Goal: Task Accomplishment & Management: Manage account settings

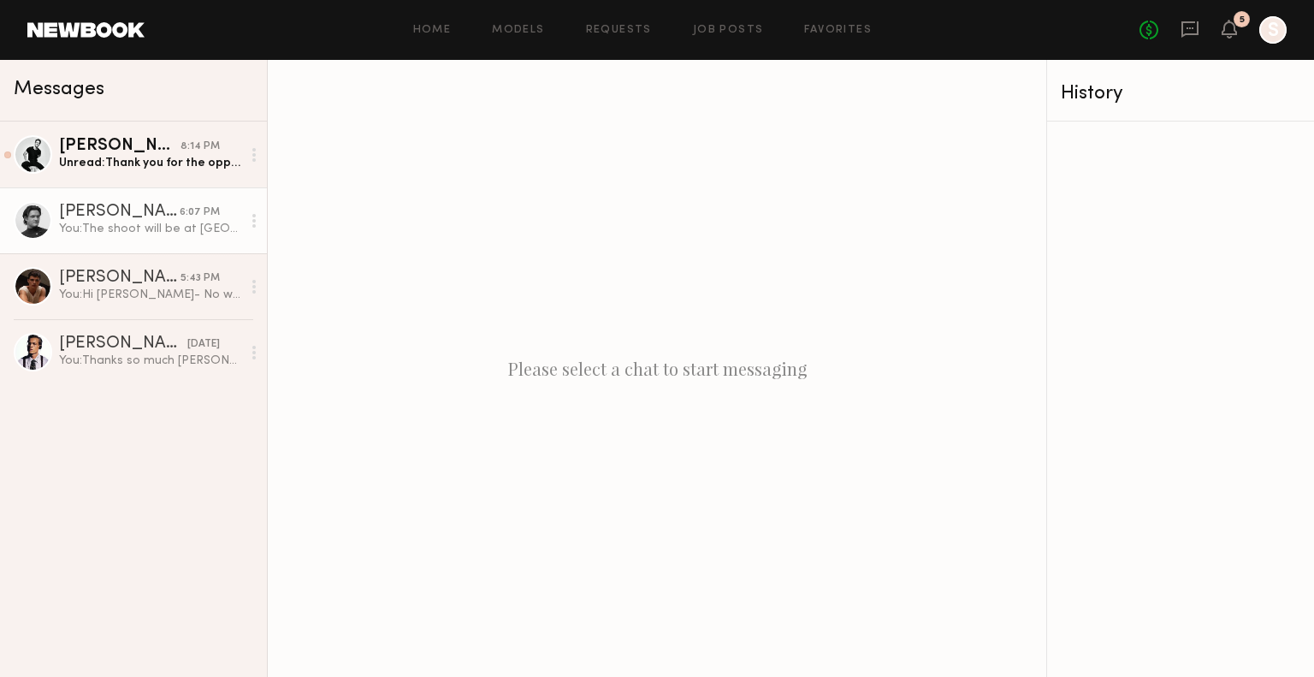
click at [176, 230] on div "You: The shoot will be at PDR Beach, showing up a bit early to grab the exact l…" at bounding box center [150, 229] width 182 height 16
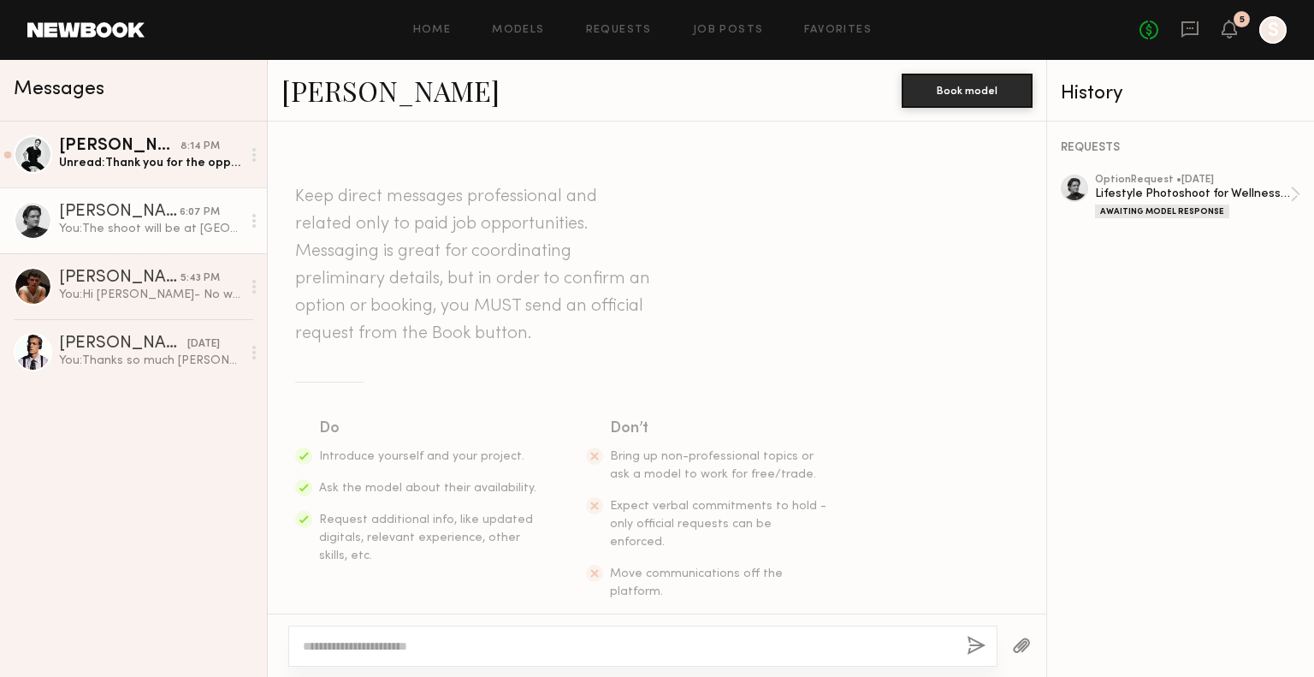
click at [162, 228] on div "You: The shoot will be at PDR Beach, showing up a bit early to grab the exact l…" at bounding box center [150, 229] width 182 height 16
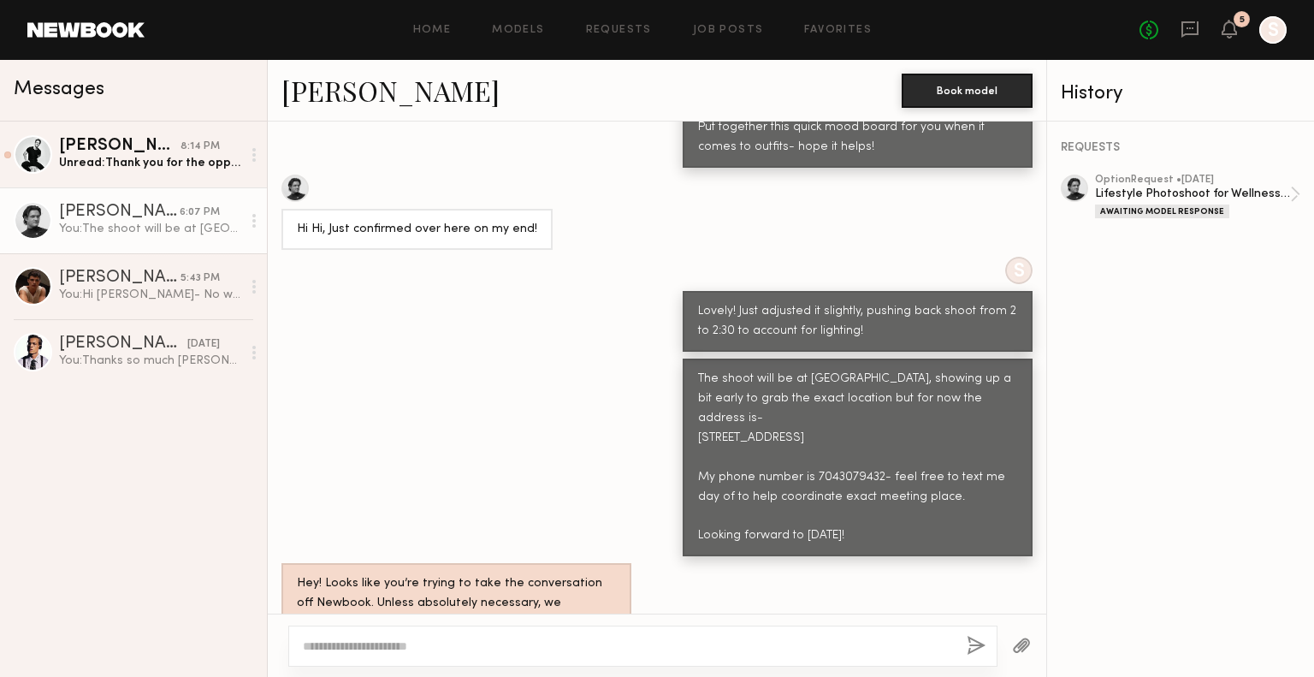
click at [157, 228] on div "You: The shoot will be at PDR Beach, showing up a bit early to grab the exact l…" at bounding box center [150, 229] width 182 height 16
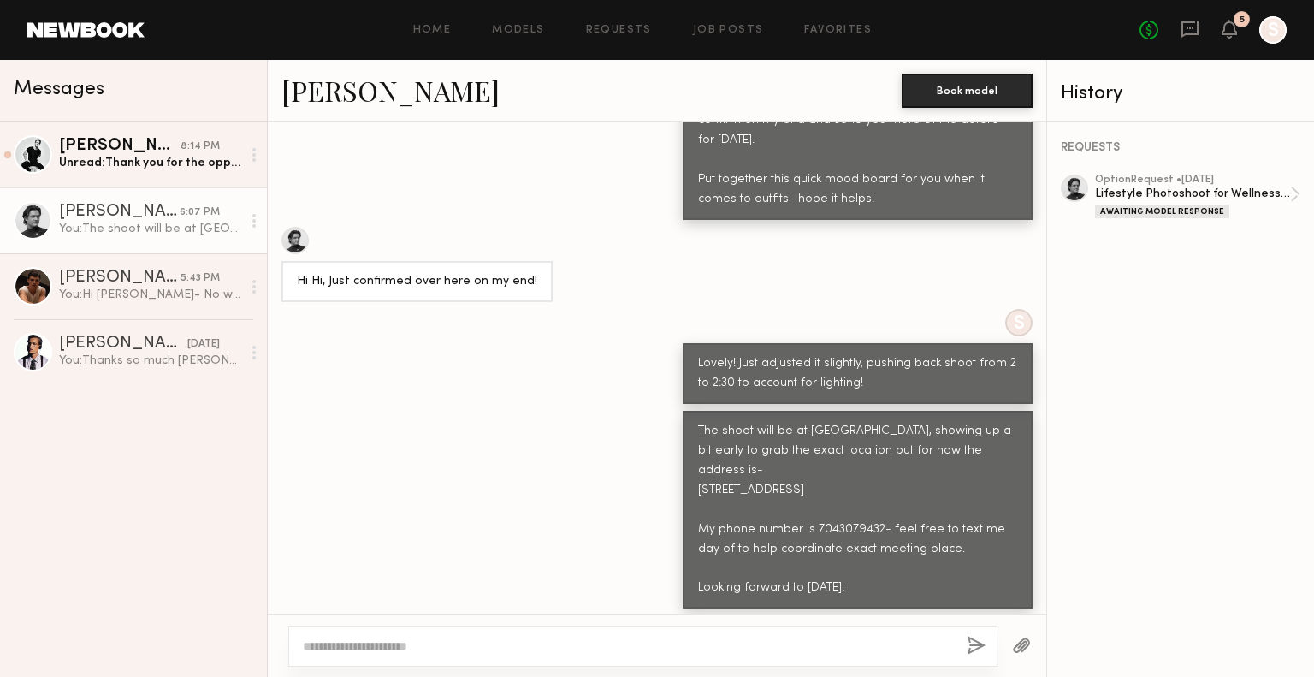
scroll to position [2104, 0]
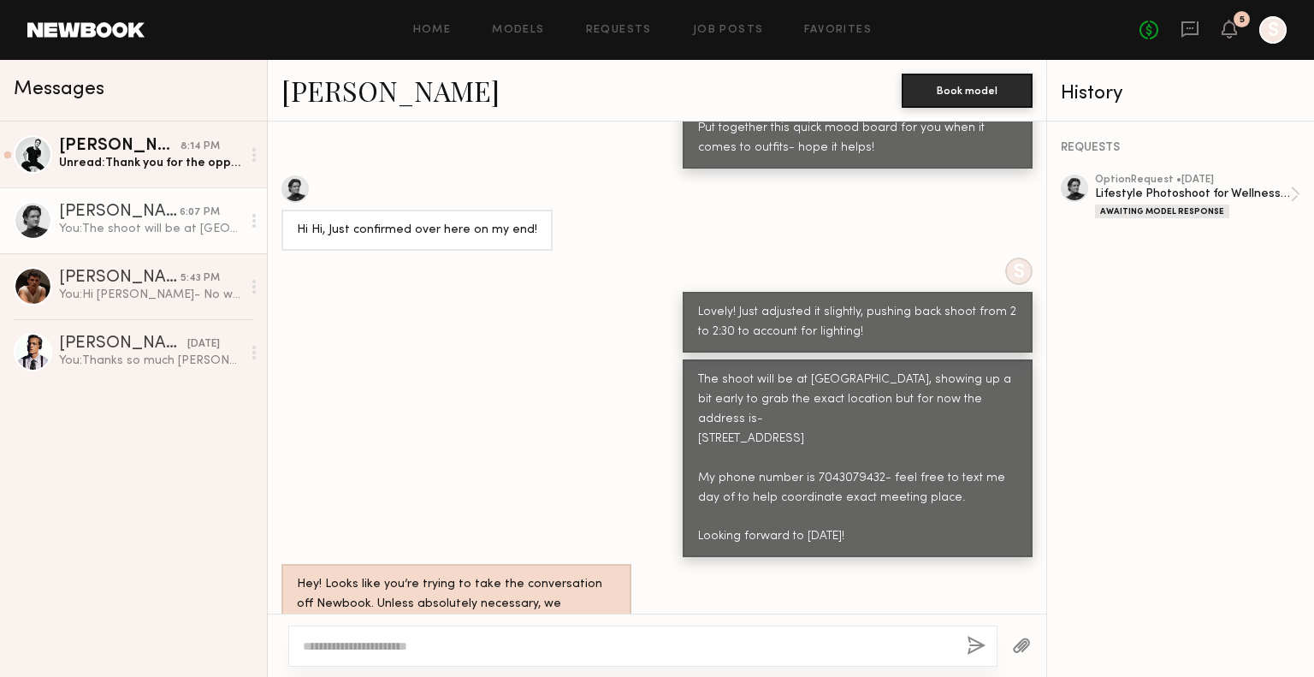
click at [412, 651] on textarea at bounding box center [628, 645] width 650 height 17
type textarea "**********"
click at [973, 642] on button "button" at bounding box center [977, 646] width 19 height 21
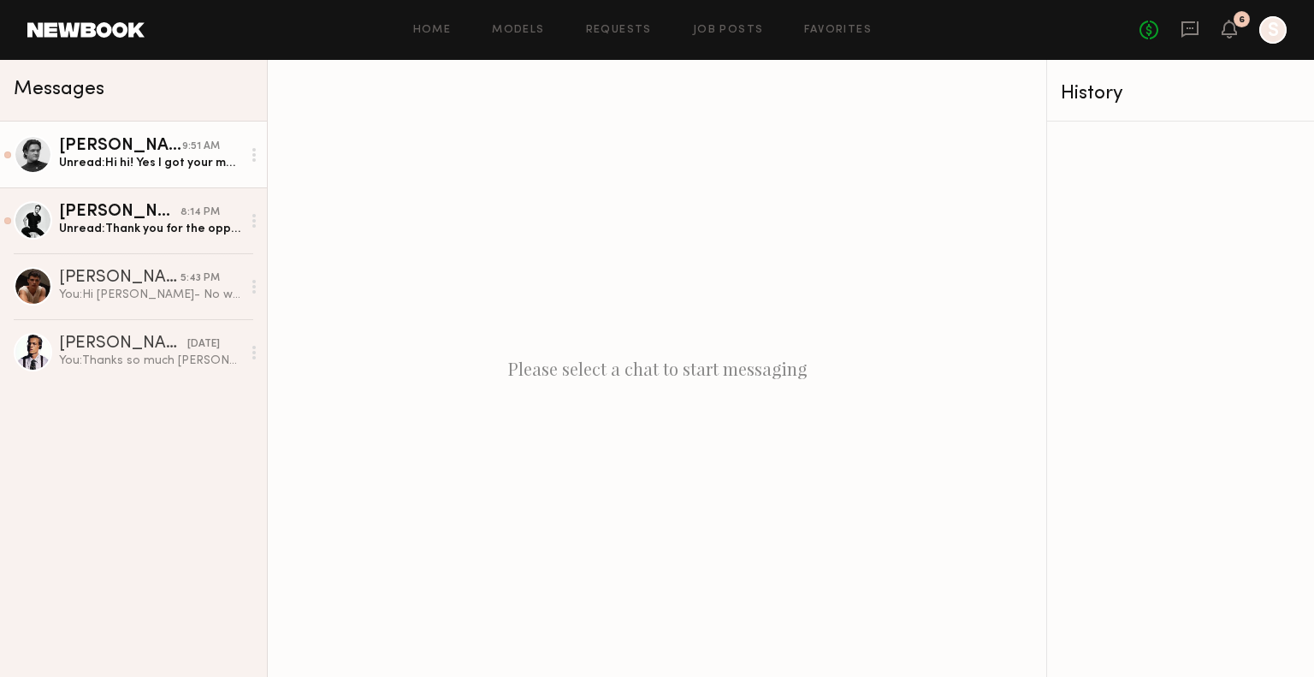
click at [157, 178] on link "[PERSON_NAME] 9:51 AM Unread: Hi hi! Yes I got your message, I’ll see you [DATE…" at bounding box center [133, 154] width 267 height 66
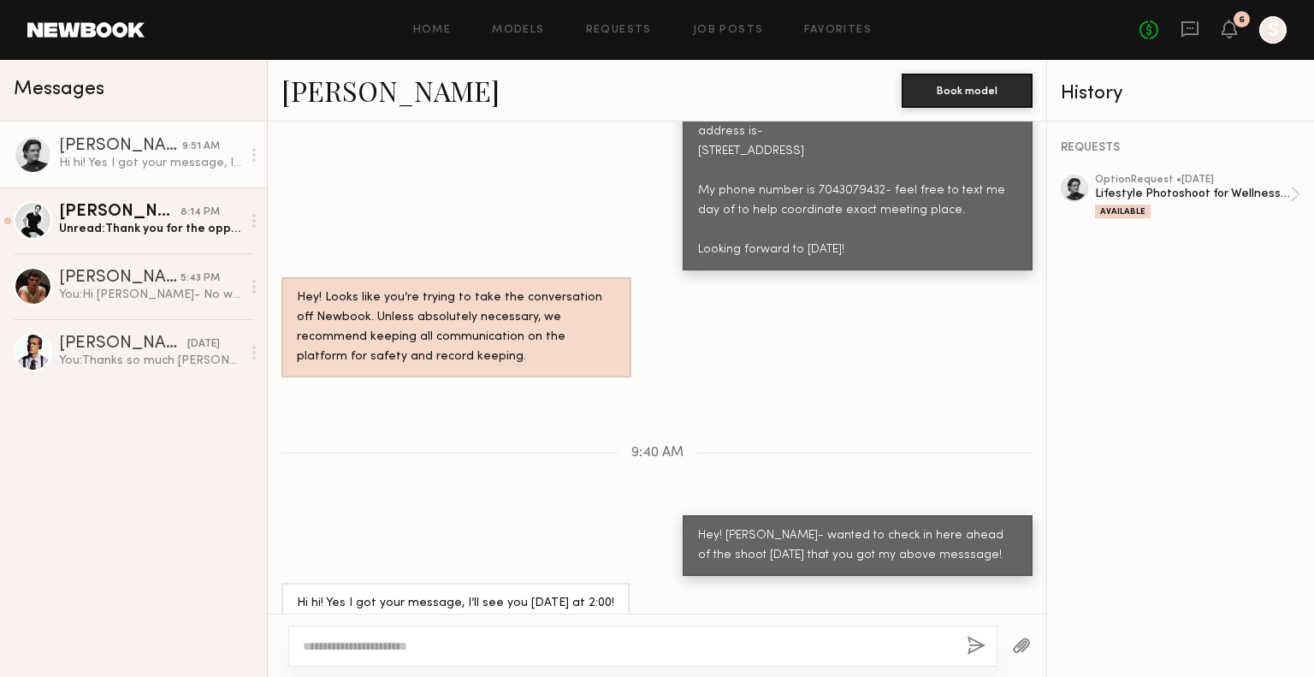
scroll to position [1625, 0]
click at [534, 654] on div at bounding box center [642, 645] width 709 height 41
click at [539, 649] on textarea at bounding box center [628, 645] width 650 height 17
click at [482, 648] on textarea "**********" at bounding box center [628, 645] width 651 height 17
click at [490, 646] on textarea "**********" at bounding box center [628, 645] width 651 height 17
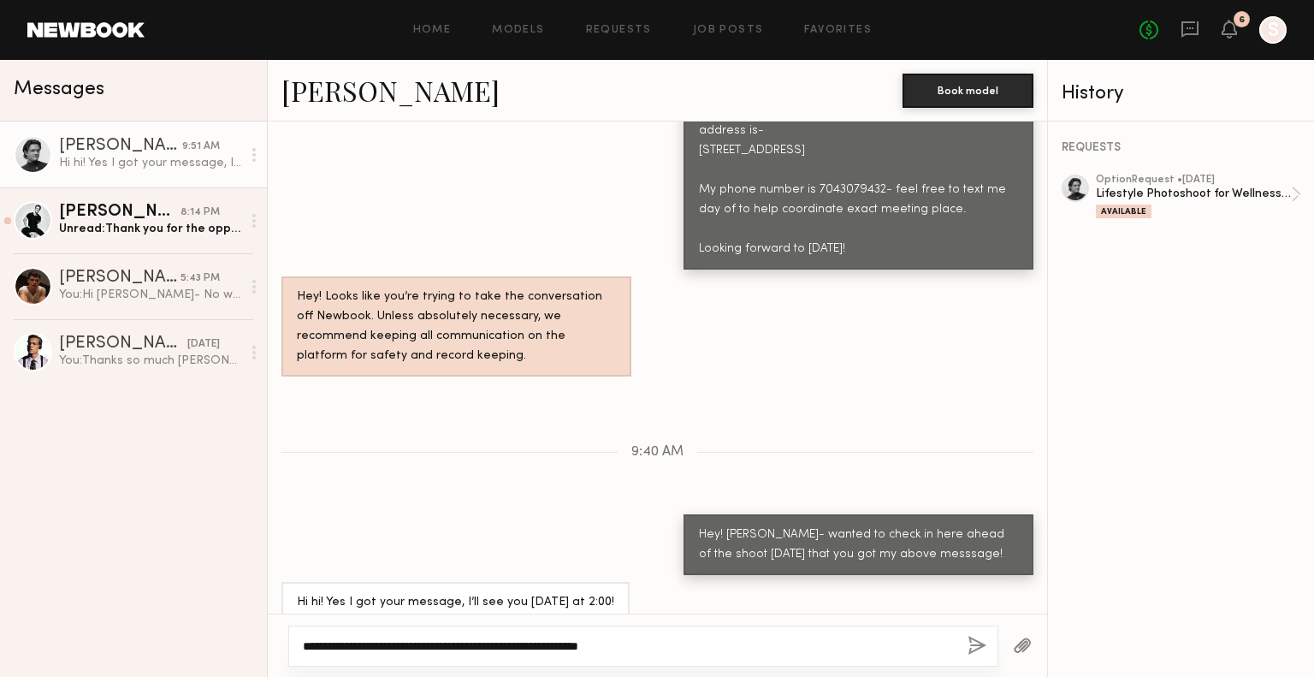
type textarea "**********"
click at [968, 649] on button "button" at bounding box center [977, 646] width 19 height 21
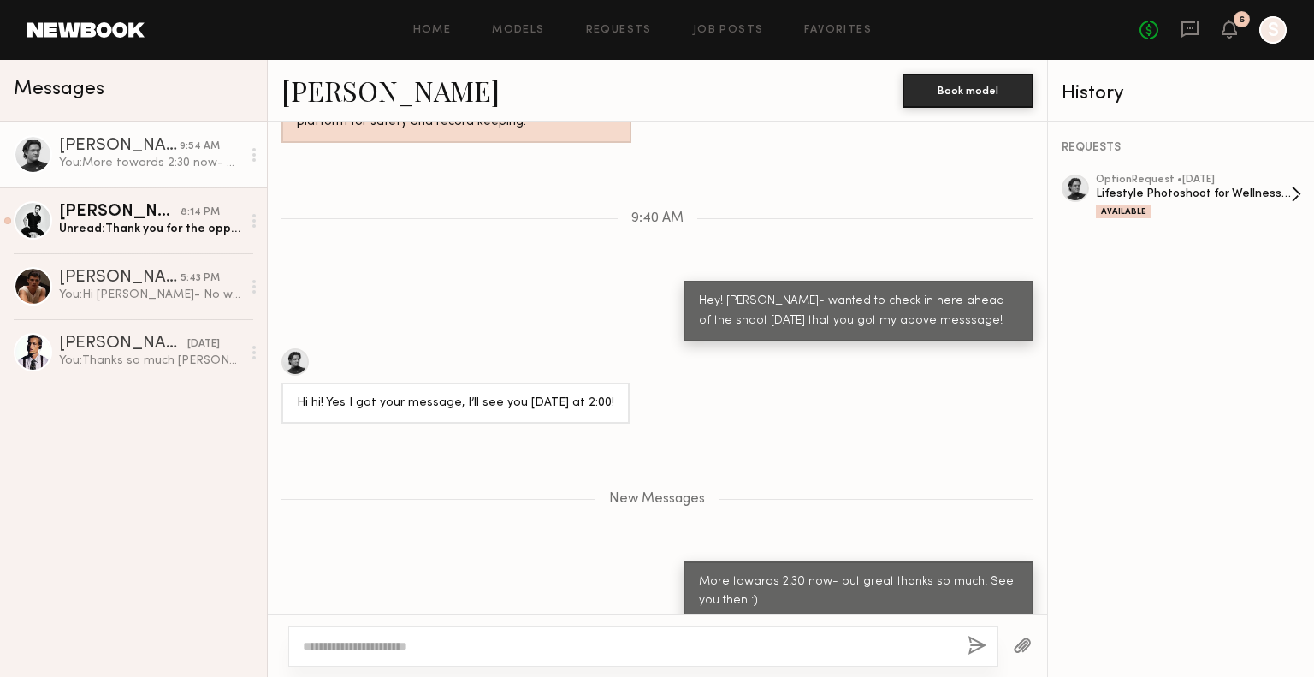
click at [1246, 185] on div "option Request • [DATE]" at bounding box center [1193, 180] width 195 height 11
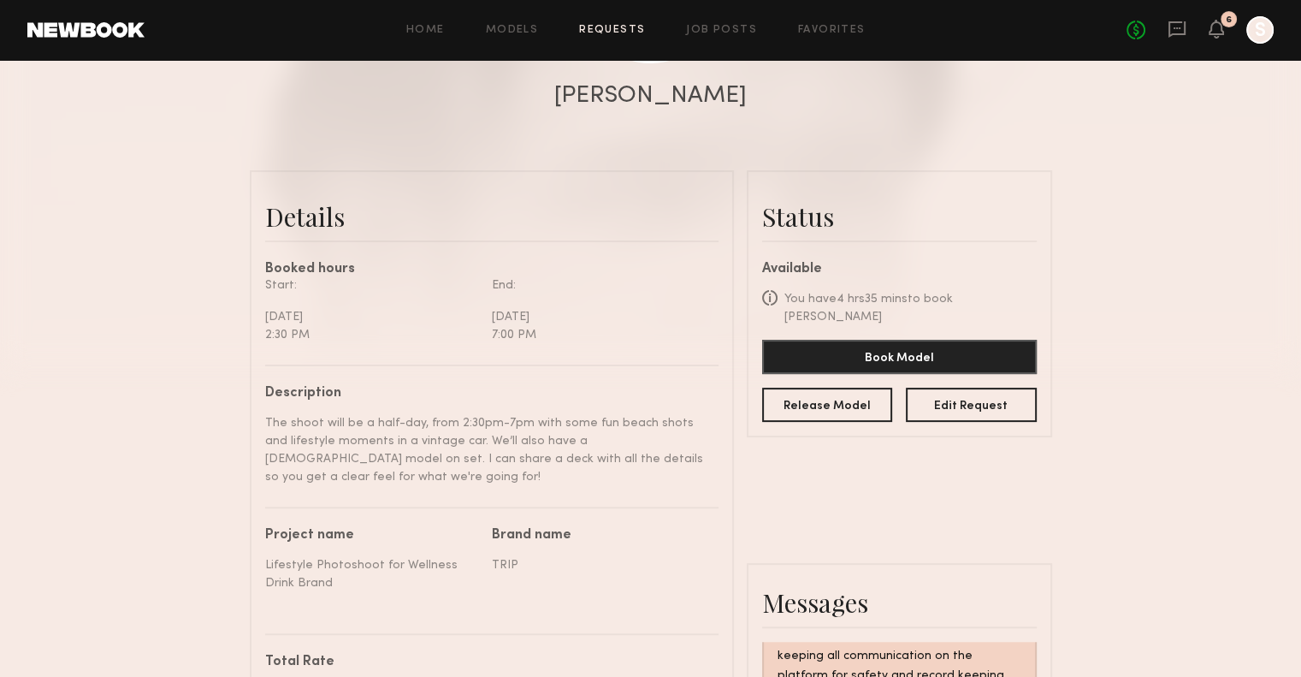
scroll to position [342, 0]
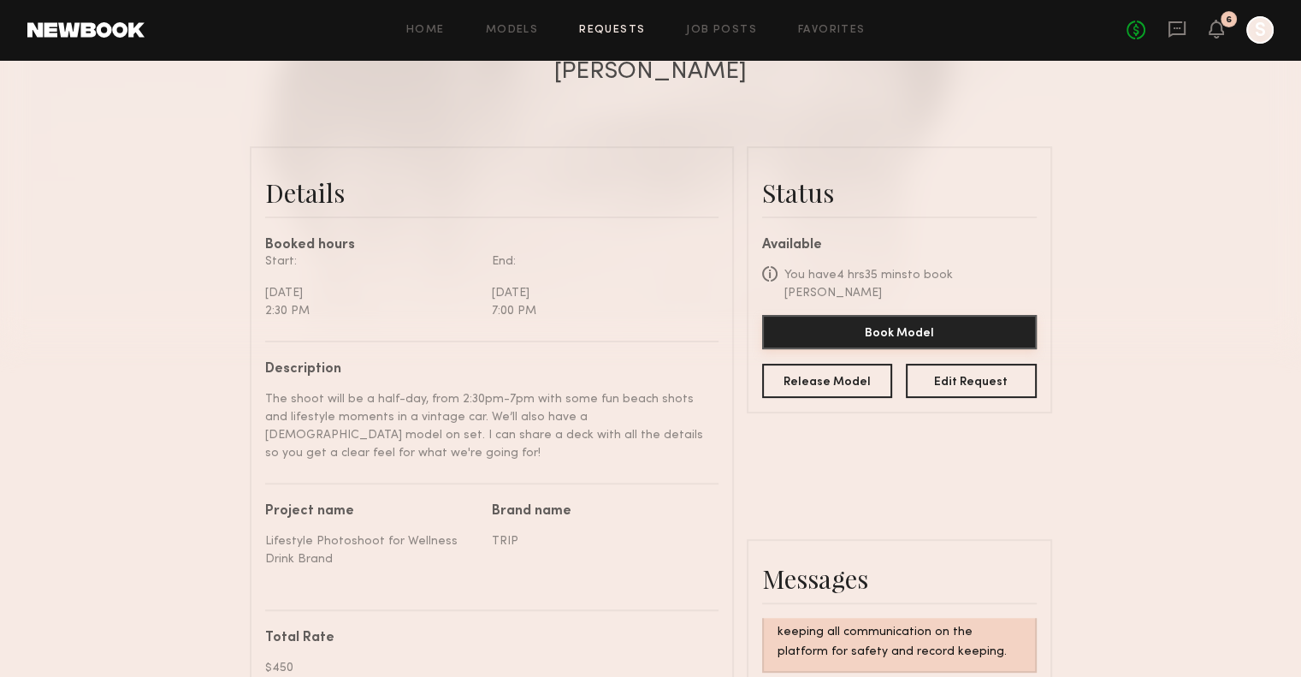
click at [897, 316] on button "Book Model" at bounding box center [899, 332] width 275 height 34
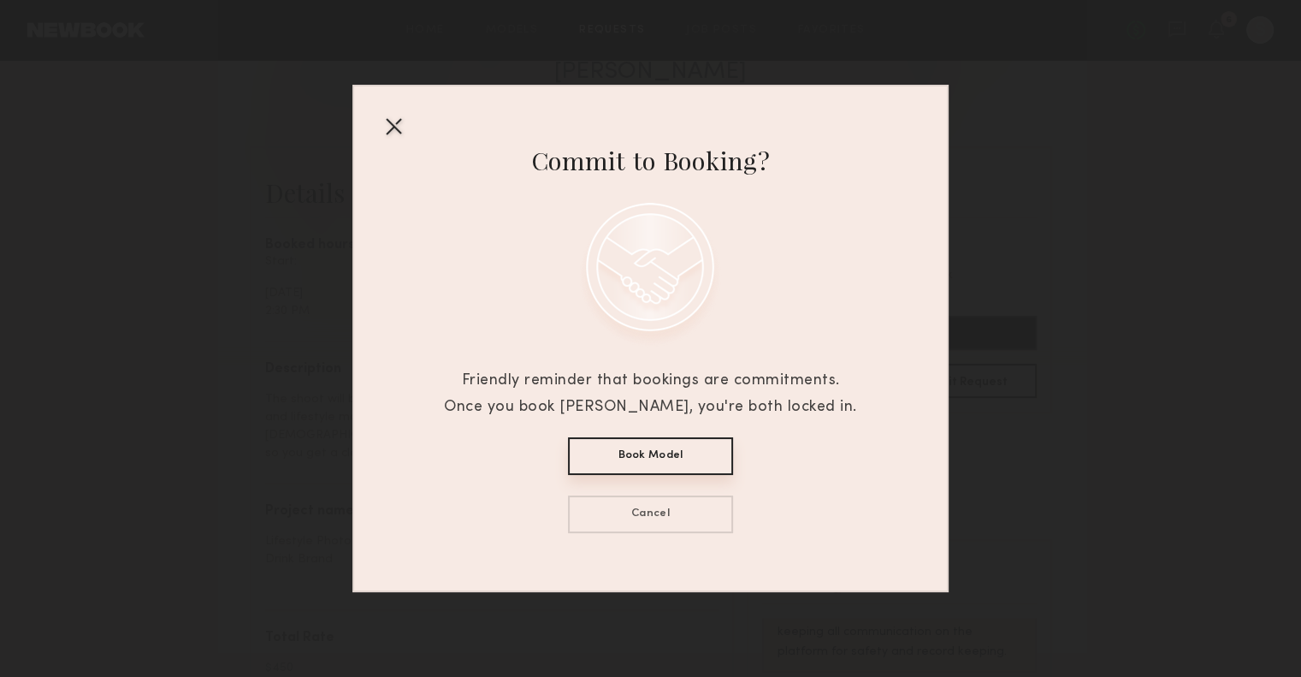
click at [391, 127] on div at bounding box center [393, 125] width 27 height 27
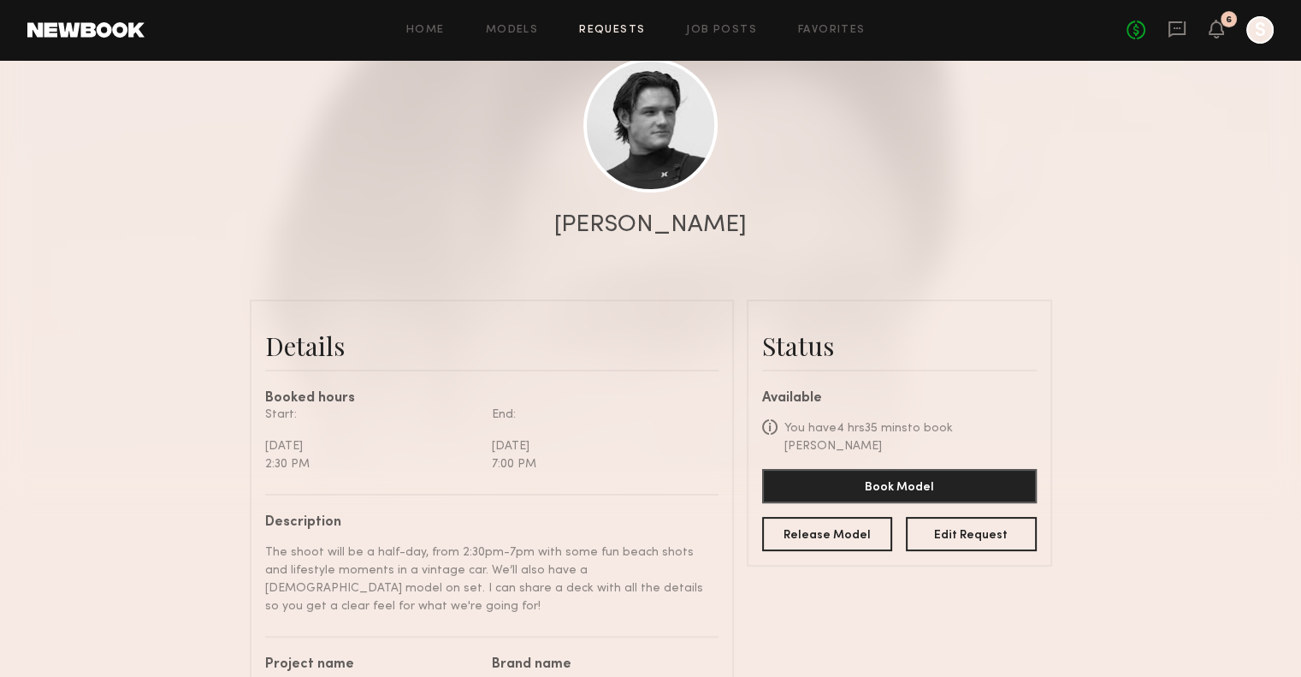
scroll to position [48, 0]
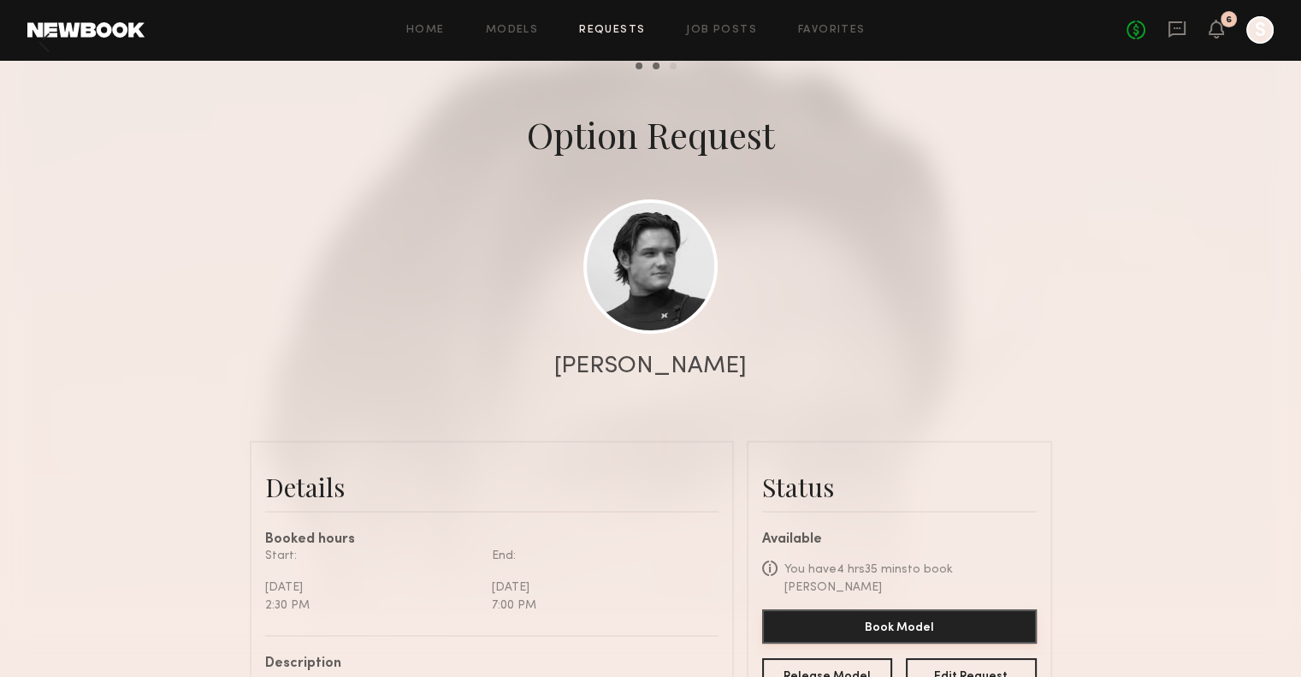
click at [853, 619] on button "Book Model" at bounding box center [899, 626] width 275 height 34
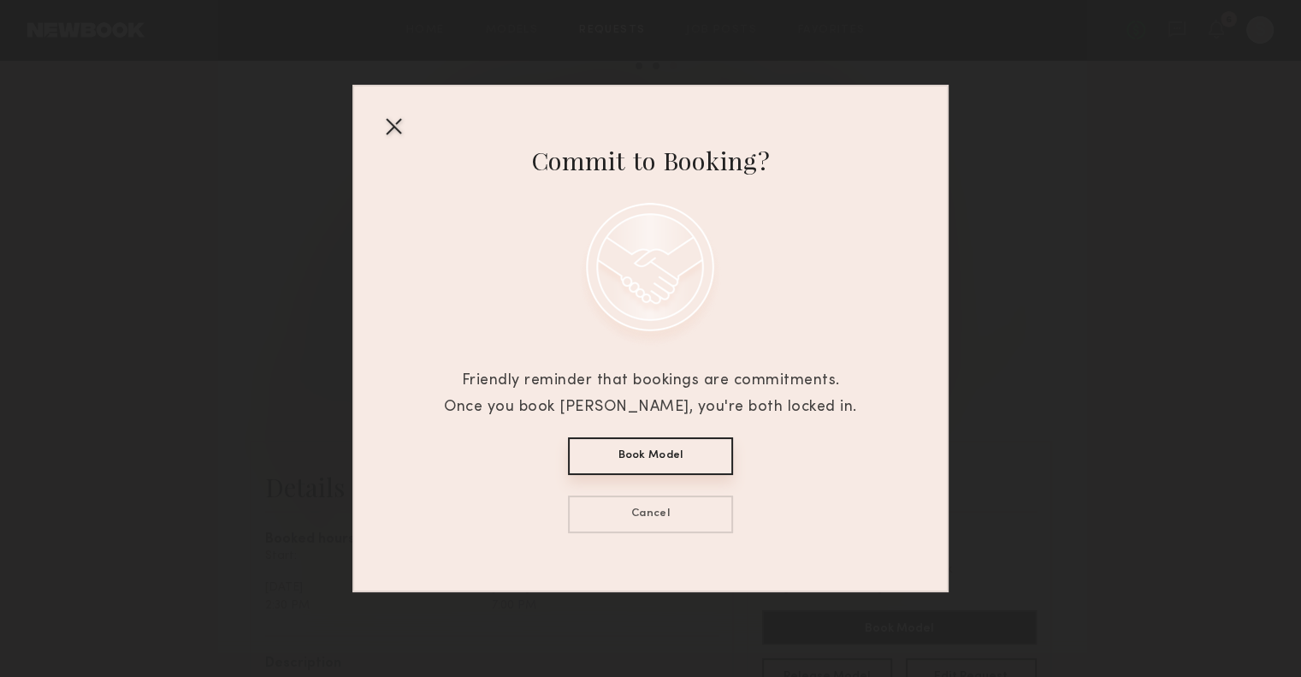
click at [663, 452] on button "Book Model" at bounding box center [650, 456] width 165 height 38
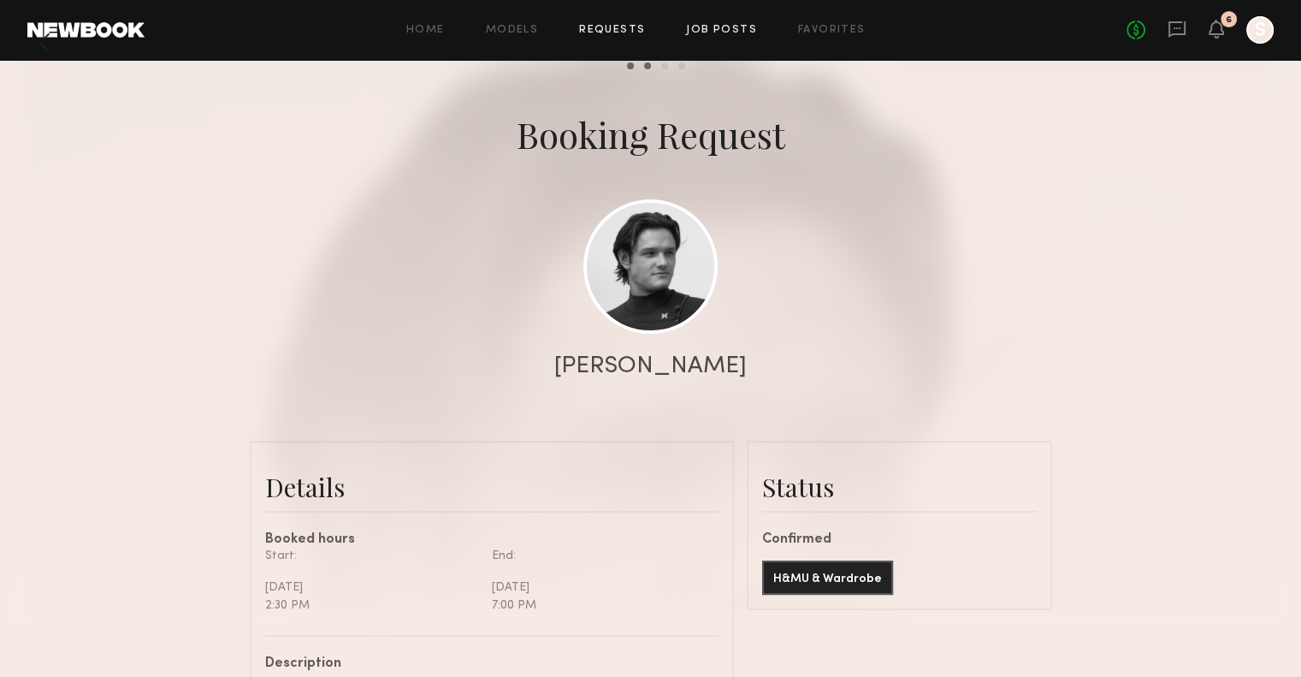
click at [726, 33] on link "Job Posts" at bounding box center [721, 30] width 71 height 11
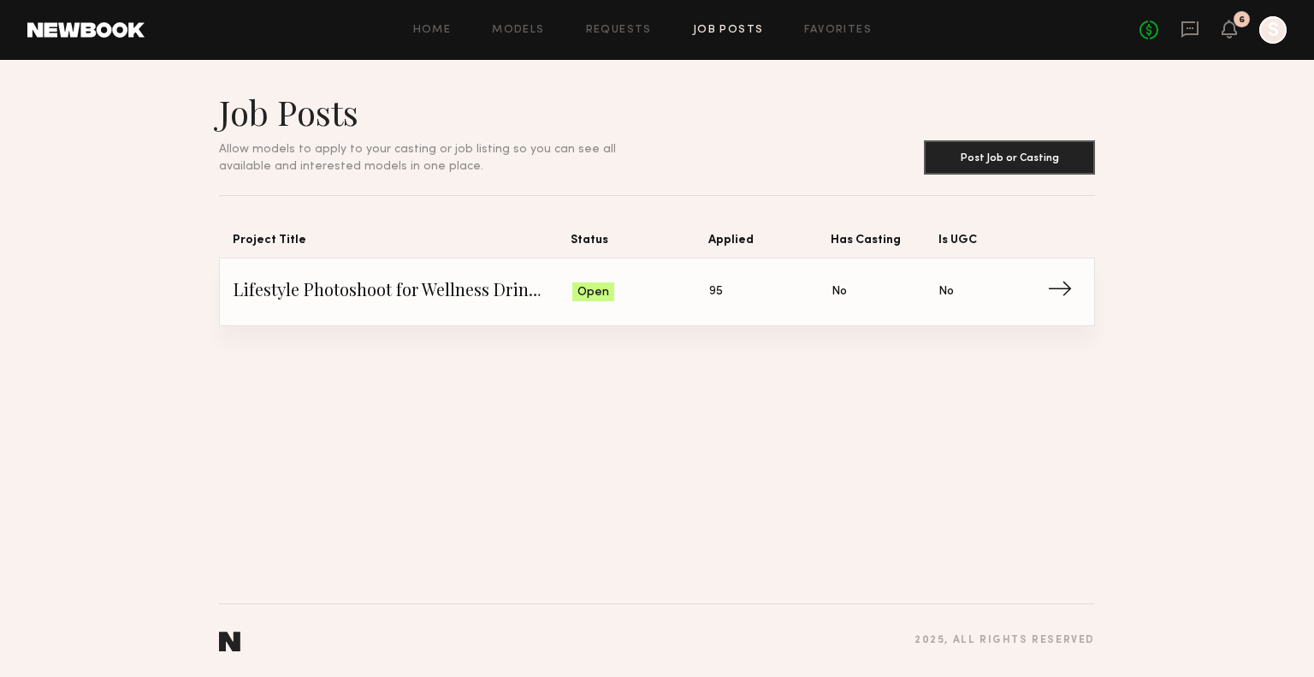
click at [1018, 271] on link "Lifestyle Photoshoot for Wellness Drink Brand Status: Open Applied: 95 Has Cast…" at bounding box center [657, 291] width 847 height 67
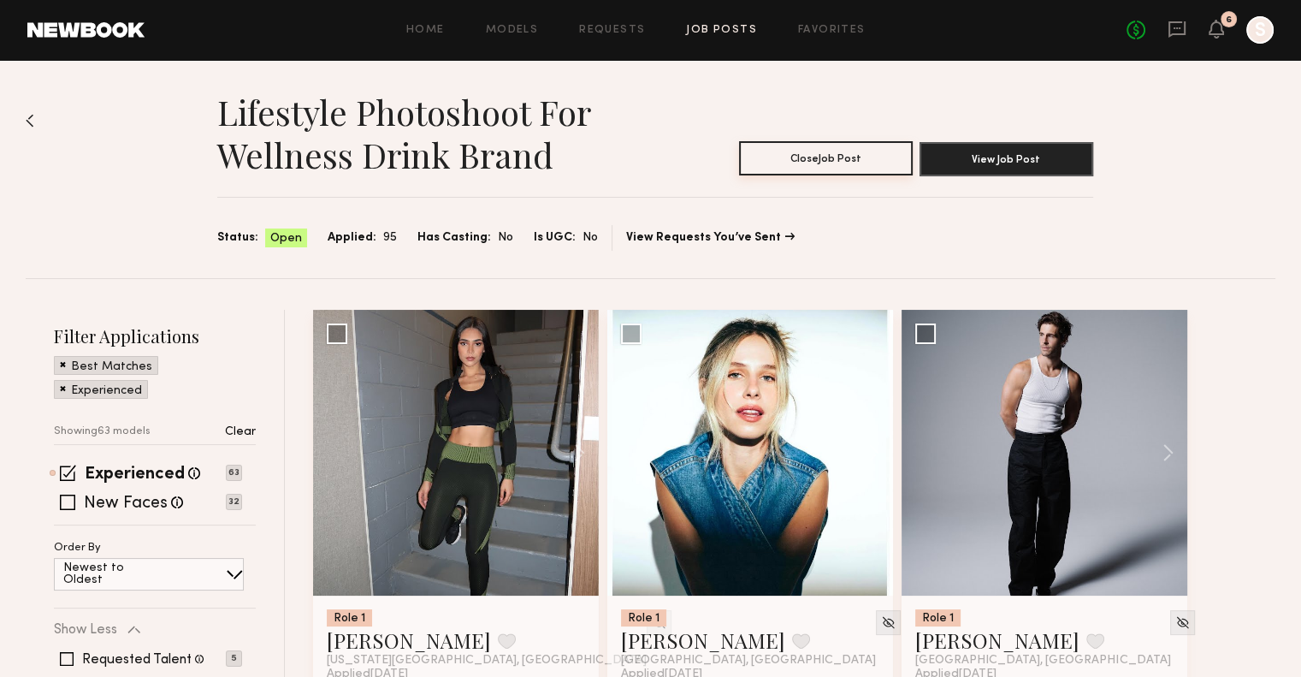
click at [830, 163] on button "Close Job Post" at bounding box center [826, 158] width 174 height 34
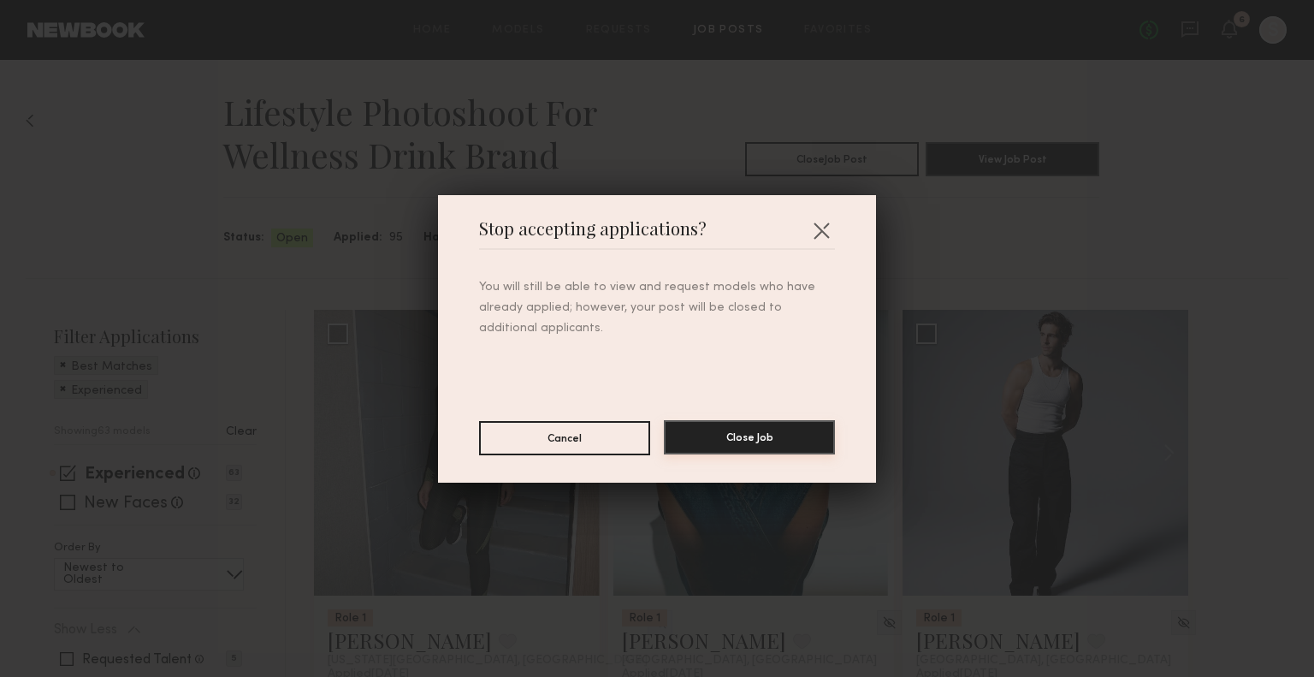
click at [733, 426] on button "Close Job" at bounding box center [749, 437] width 171 height 34
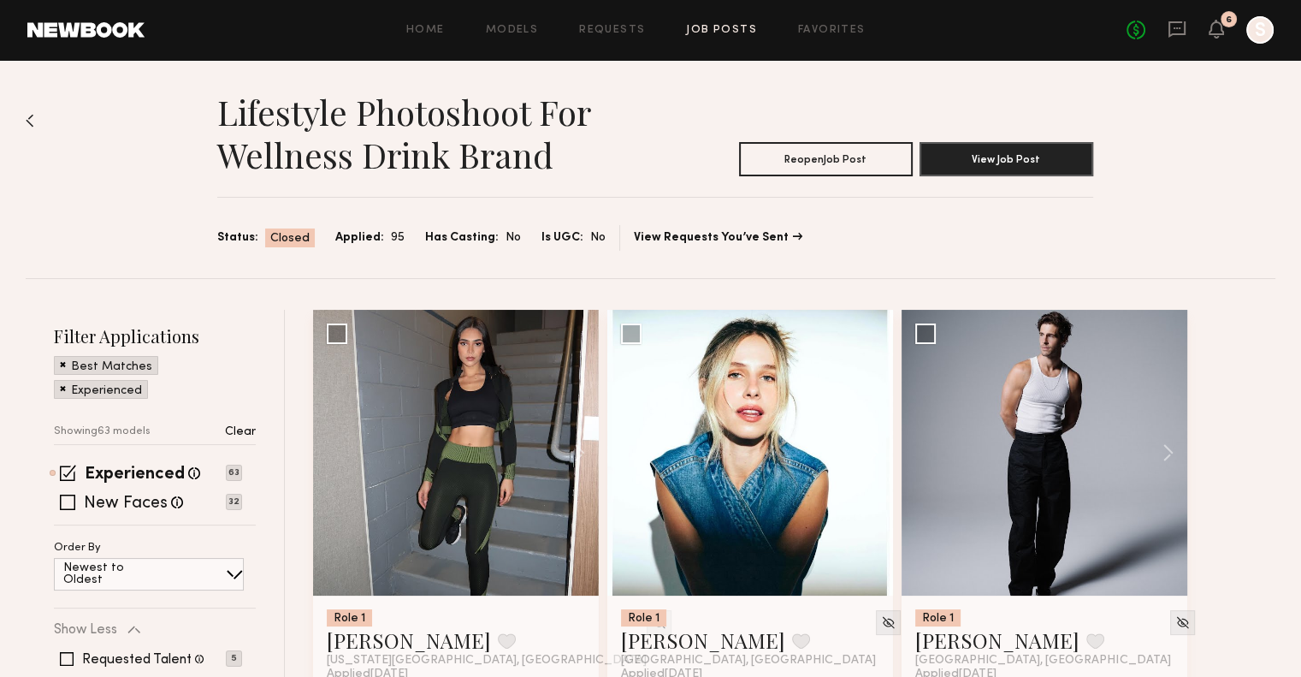
click at [720, 40] on div "Home Models Requests Job Posts Favorites Sign Out No fees up to $5,000 6 S" at bounding box center [709, 29] width 1129 height 27
click at [721, 30] on link "Job Posts" at bounding box center [721, 30] width 71 height 11
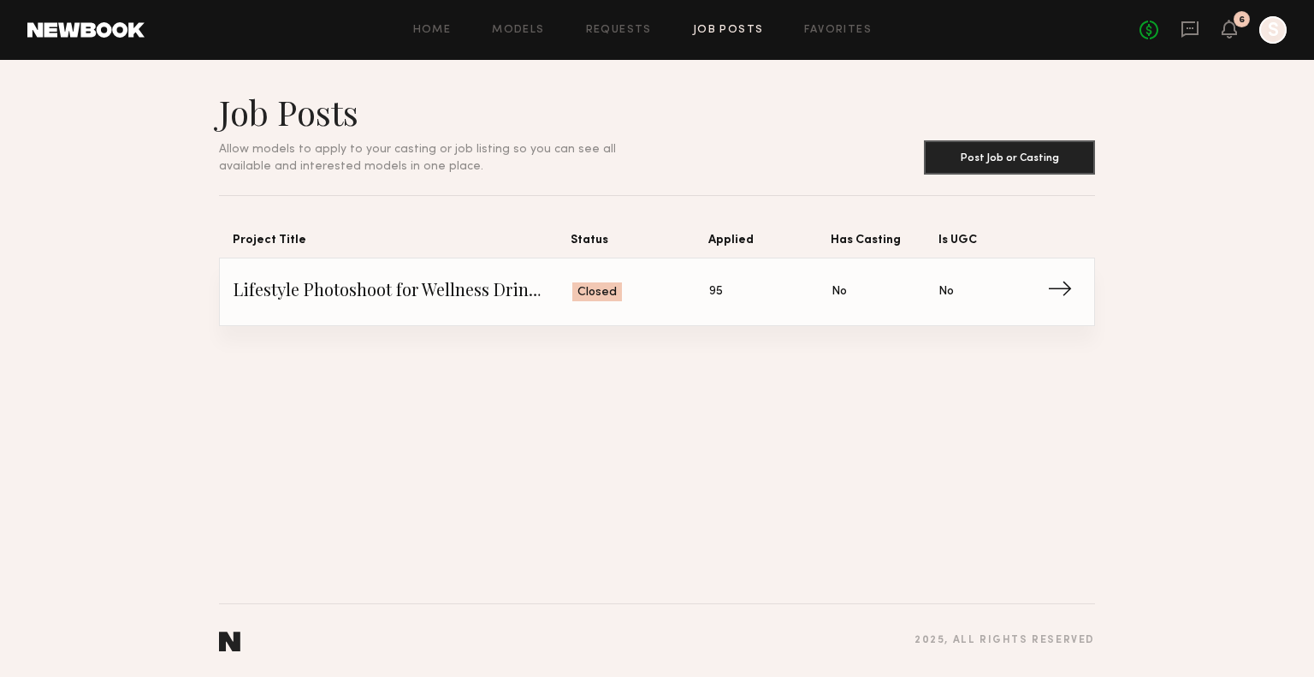
click at [1051, 290] on span "→" at bounding box center [1064, 292] width 35 height 26
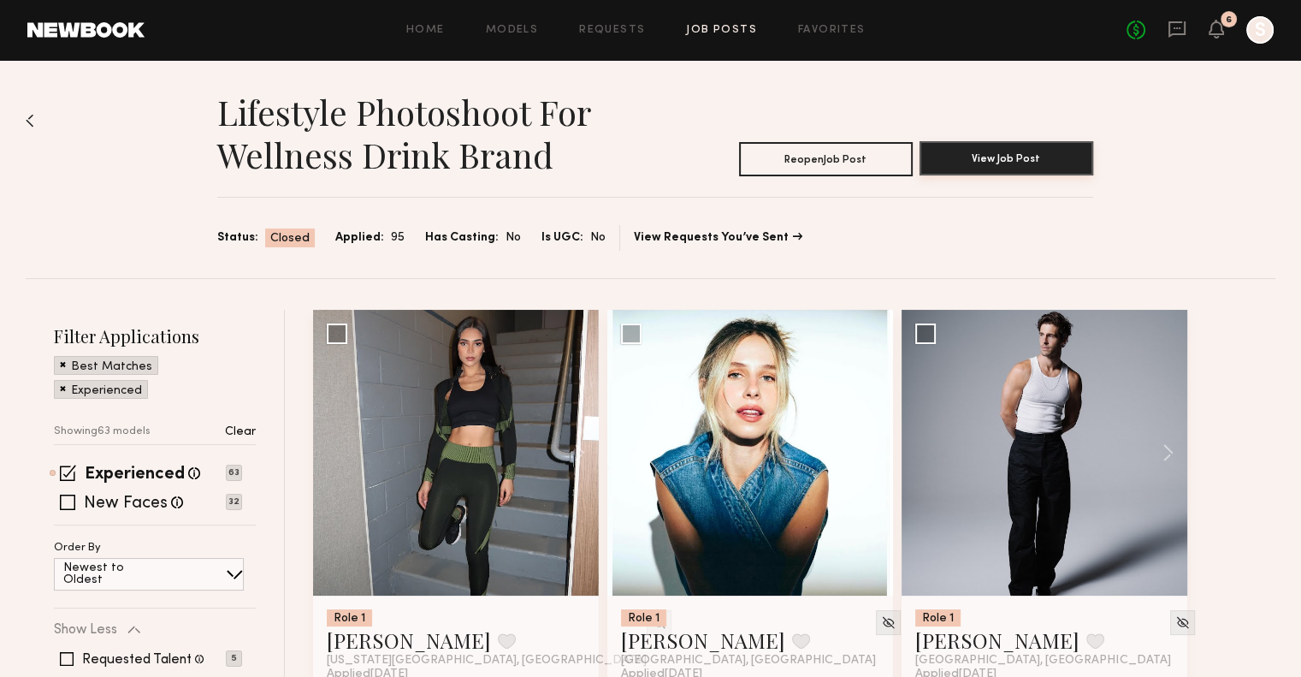
click at [1040, 146] on button "View Job Post" at bounding box center [1007, 158] width 174 height 34
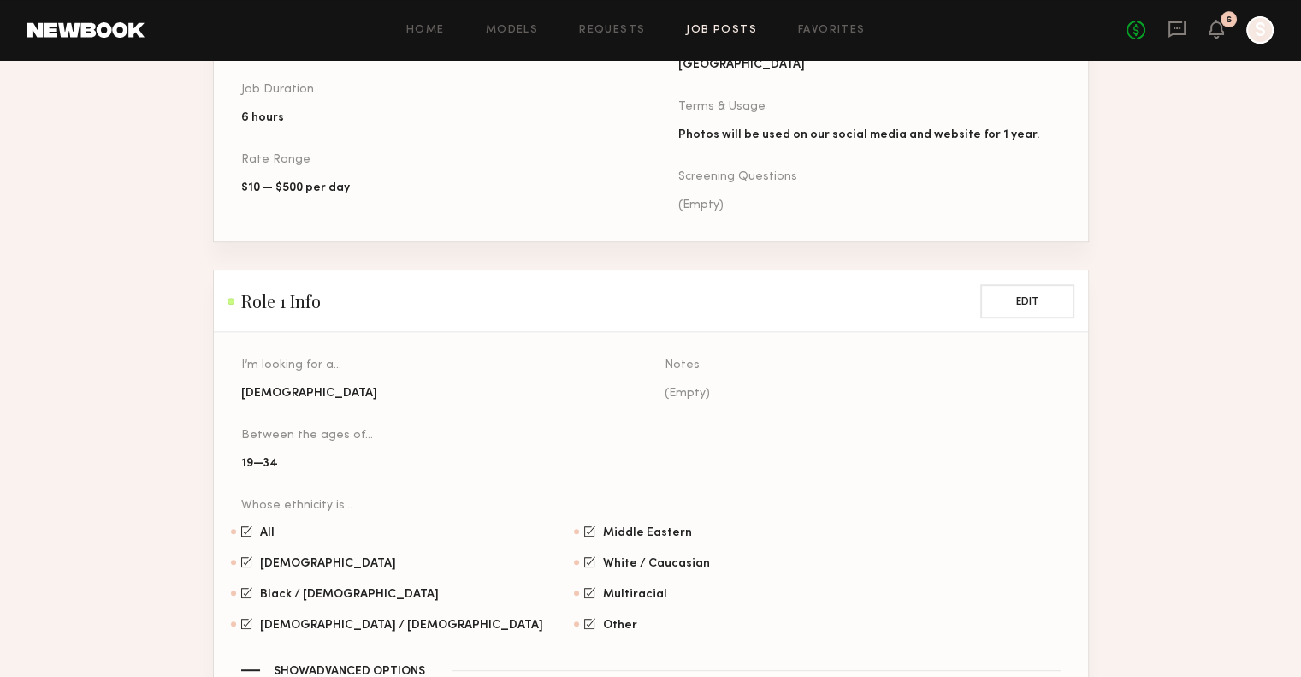
scroll to position [456, 0]
